Goal: Transaction & Acquisition: Download file/media

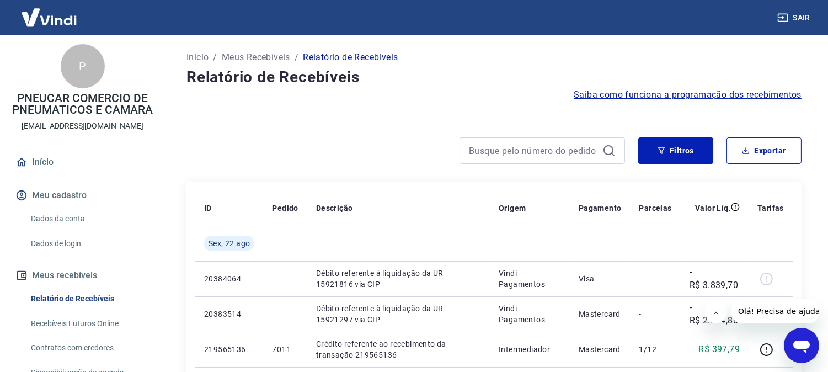
click at [474, 78] on h4 "Relatório de Recebíveis" at bounding box center [493, 77] width 615 height 22
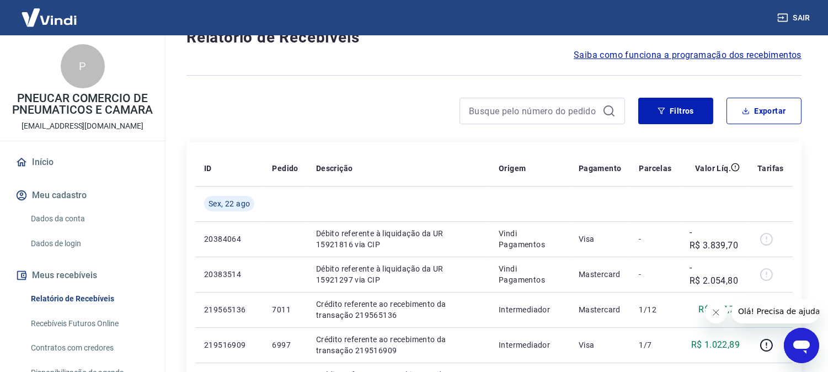
scroll to position [61, 0]
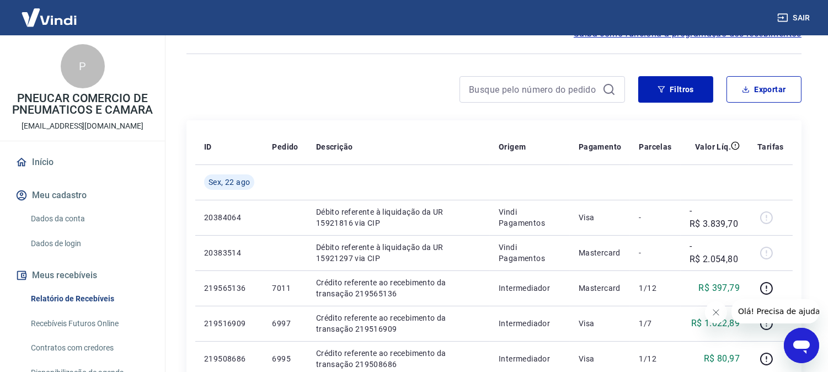
click at [414, 100] on div at bounding box center [405, 89] width 438 height 26
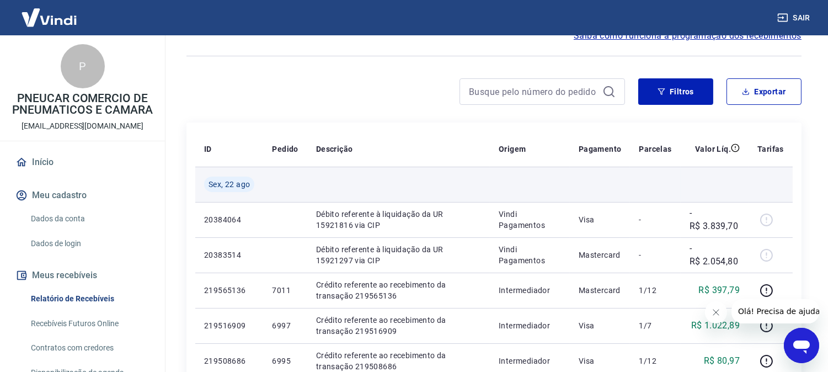
scroll to position [0, 0]
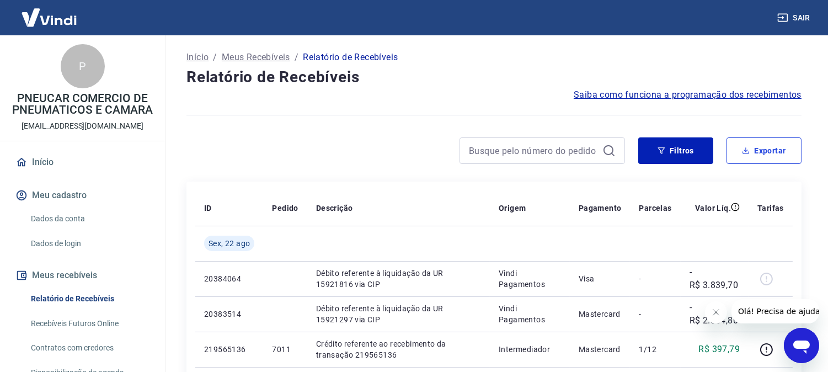
click at [765, 146] on button "Exportar" at bounding box center [763, 150] width 75 height 26
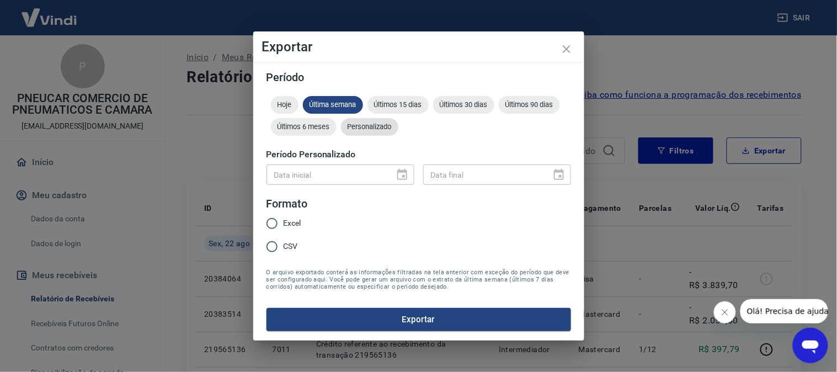
click at [379, 128] on span "Personalizado" at bounding box center [369, 126] width 57 height 8
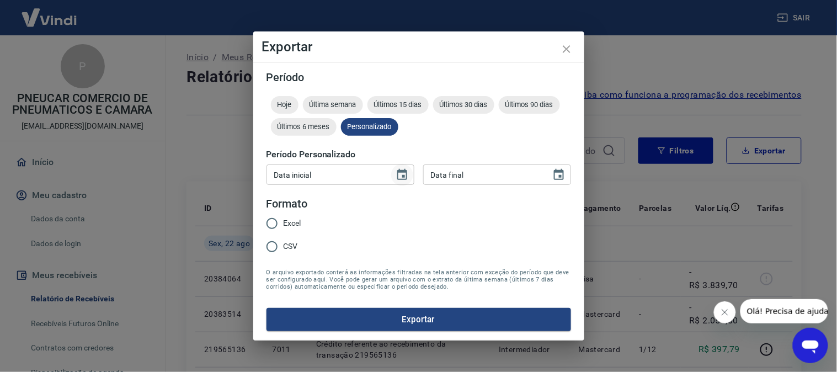
click at [401, 177] on icon "Choose date" at bounding box center [401, 174] width 13 height 13
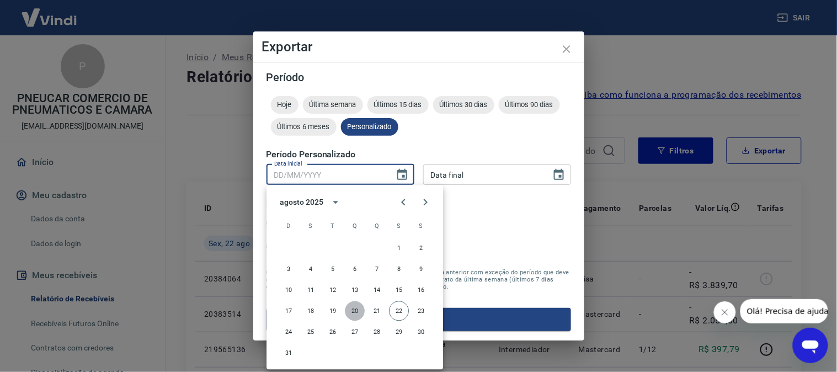
click at [355, 310] on button "20" at bounding box center [355, 311] width 20 height 20
type input "[DATE]"
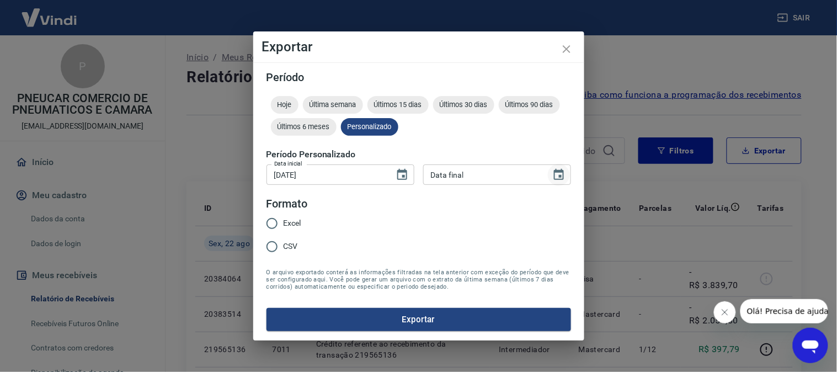
click at [563, 179] on icon "Choose date" at bounding box center [559, 174] width 10 height 11
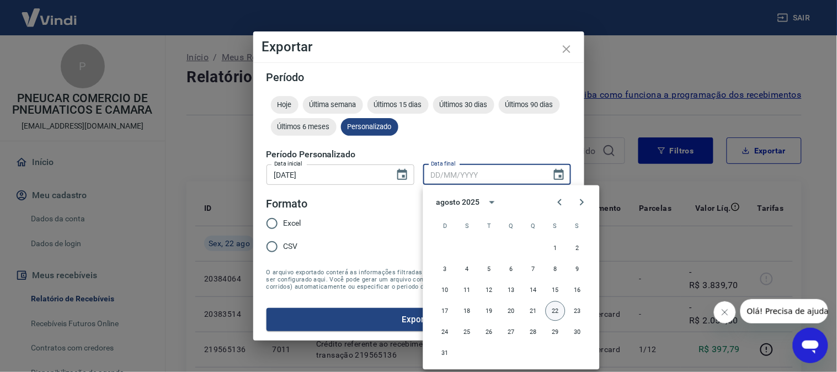
click at [553, 308] on button "22" at bounding box center [555, 311] width 20 height 20
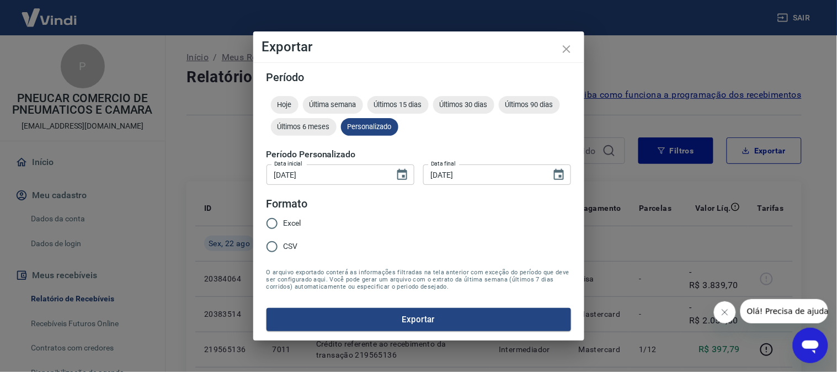
type input "[DATE]"
click at [288, 244] on span "CSV" at bounding box center [290, 246] width 14 height 12
click at [283, 244] on input "CSV" at bounding box center [271, 246] width 23 height 23
radio input "true"
click at [383, 322] on button "Exportar" at bounding box center [418, 319] width 304 height 23
